Goal: Transaction & Acquisition: Register for event/course

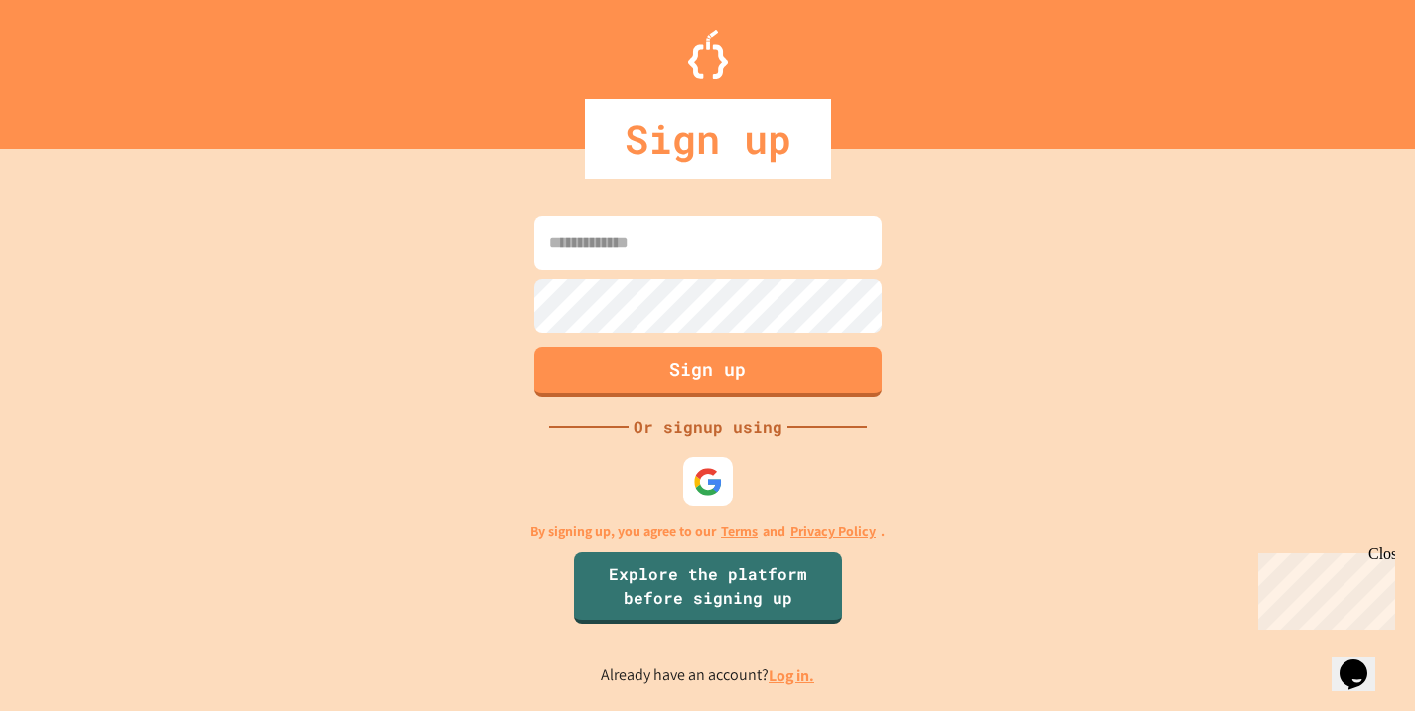
click at [741, 259] on input at bounding box center [708, 243] width 348 height 54
type input "*"
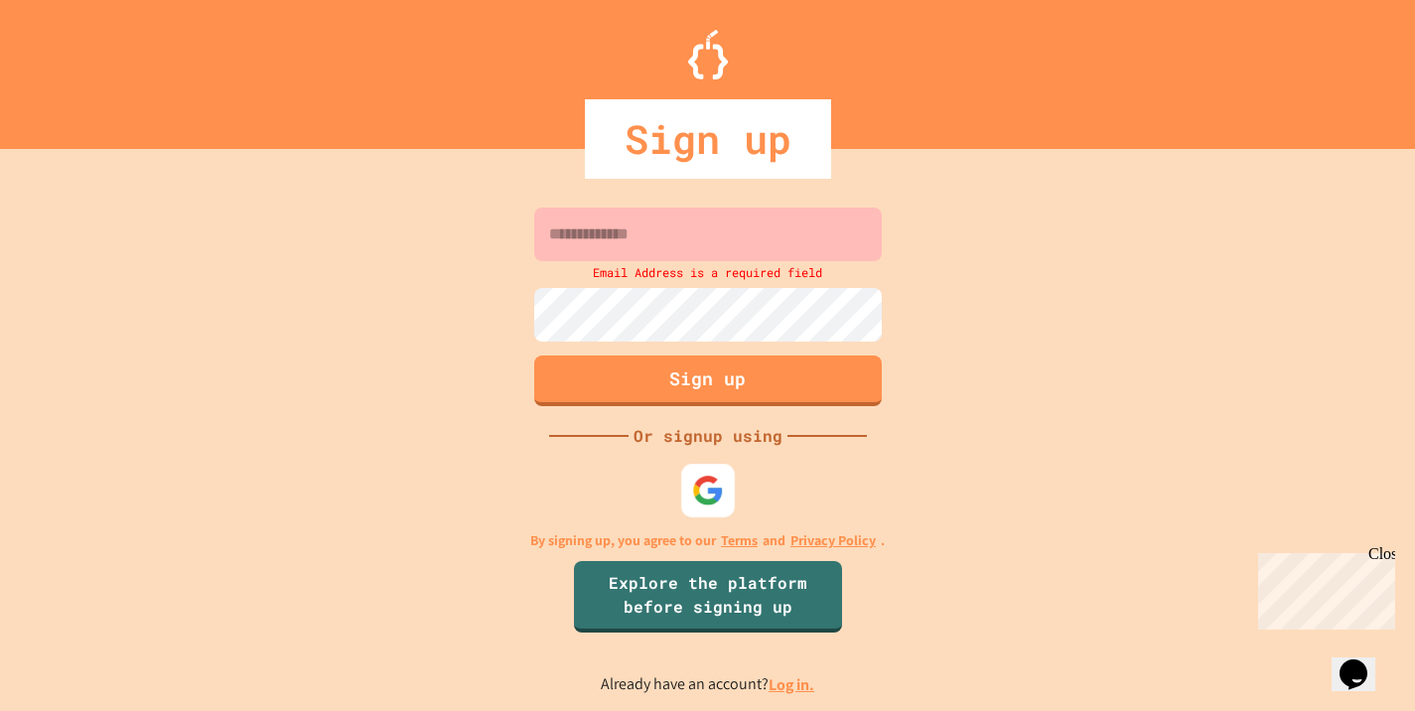
click at [707, 465] on div at bounding box center [708, 491] width 54 height 54
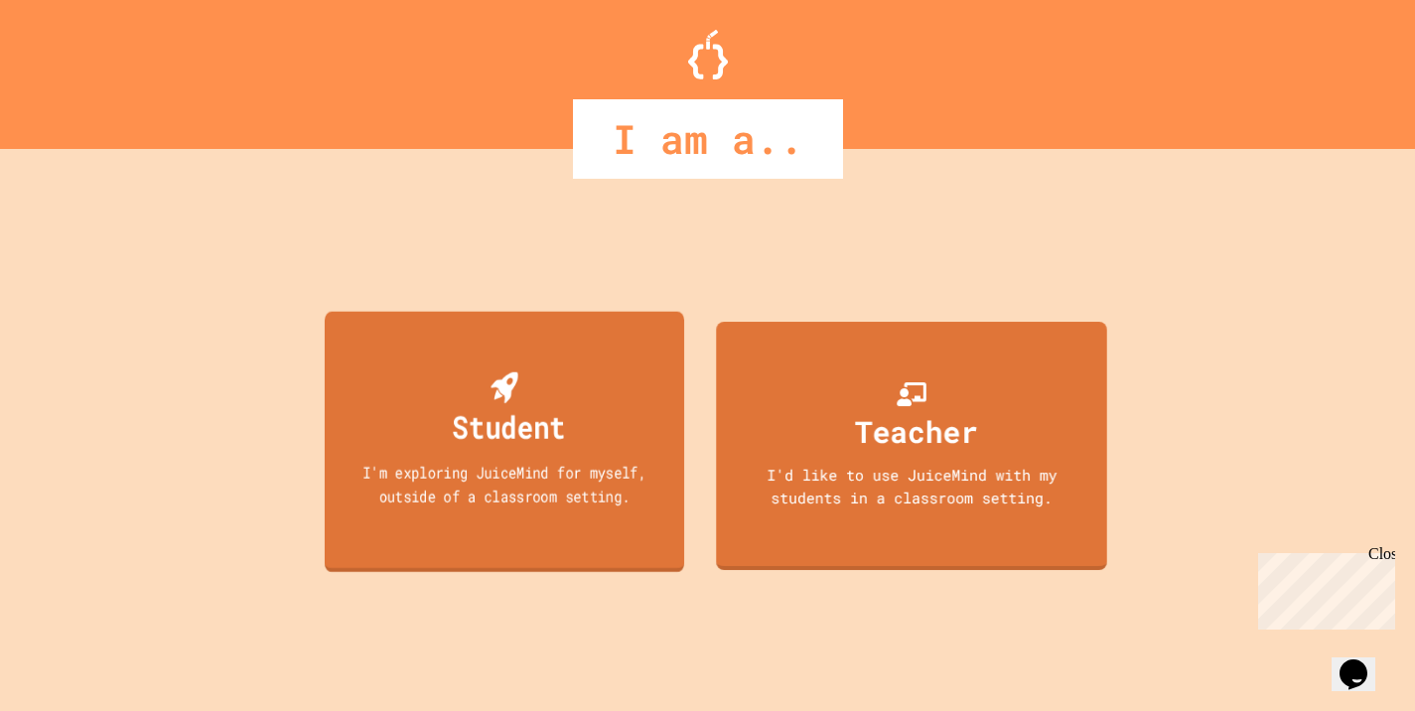
click at [583, 454] on div "Student I'm exploring JuiceMind for myself, outside of a classroom setting." at bounding box center [503, 442] width 359 height 260
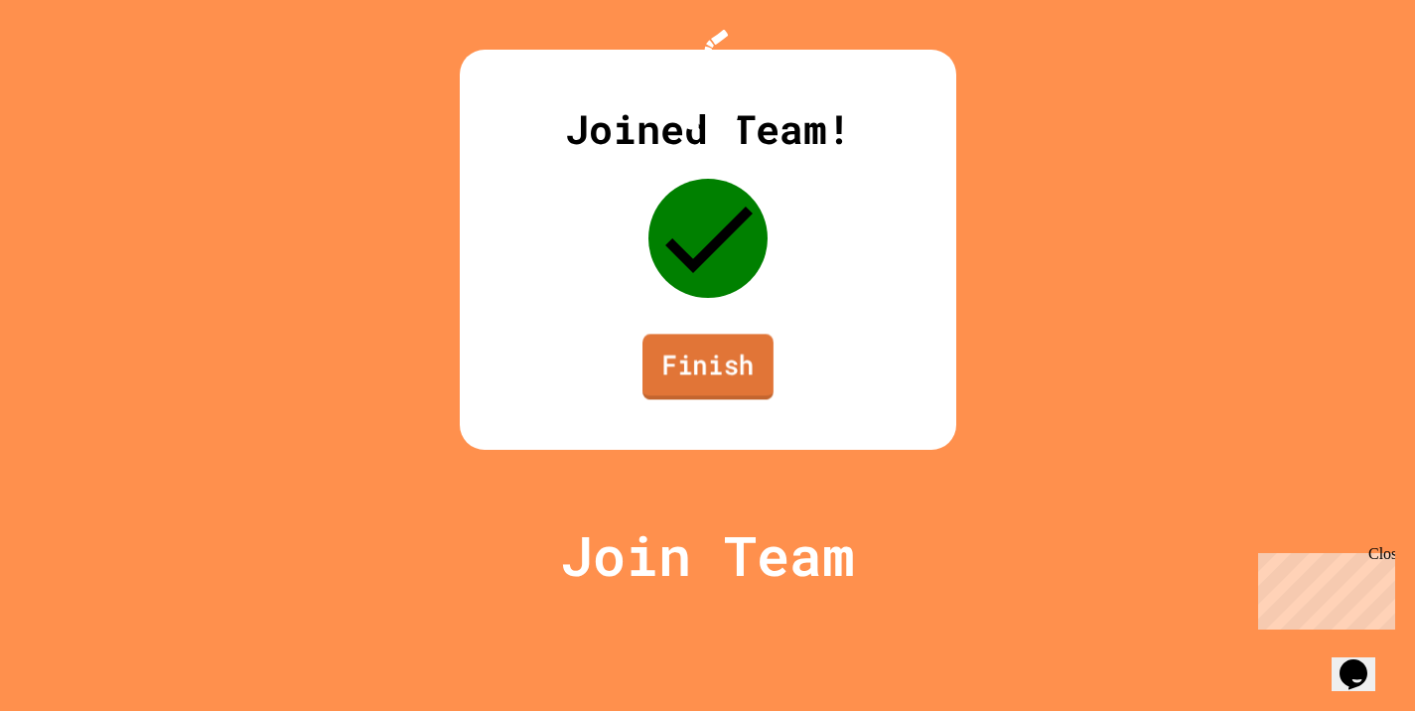
click at [732, 399] on link "Finish" at bounding box center [708, 367] width 131 height 66
